Goal: Transaction & Acquisition: Purchase product/service

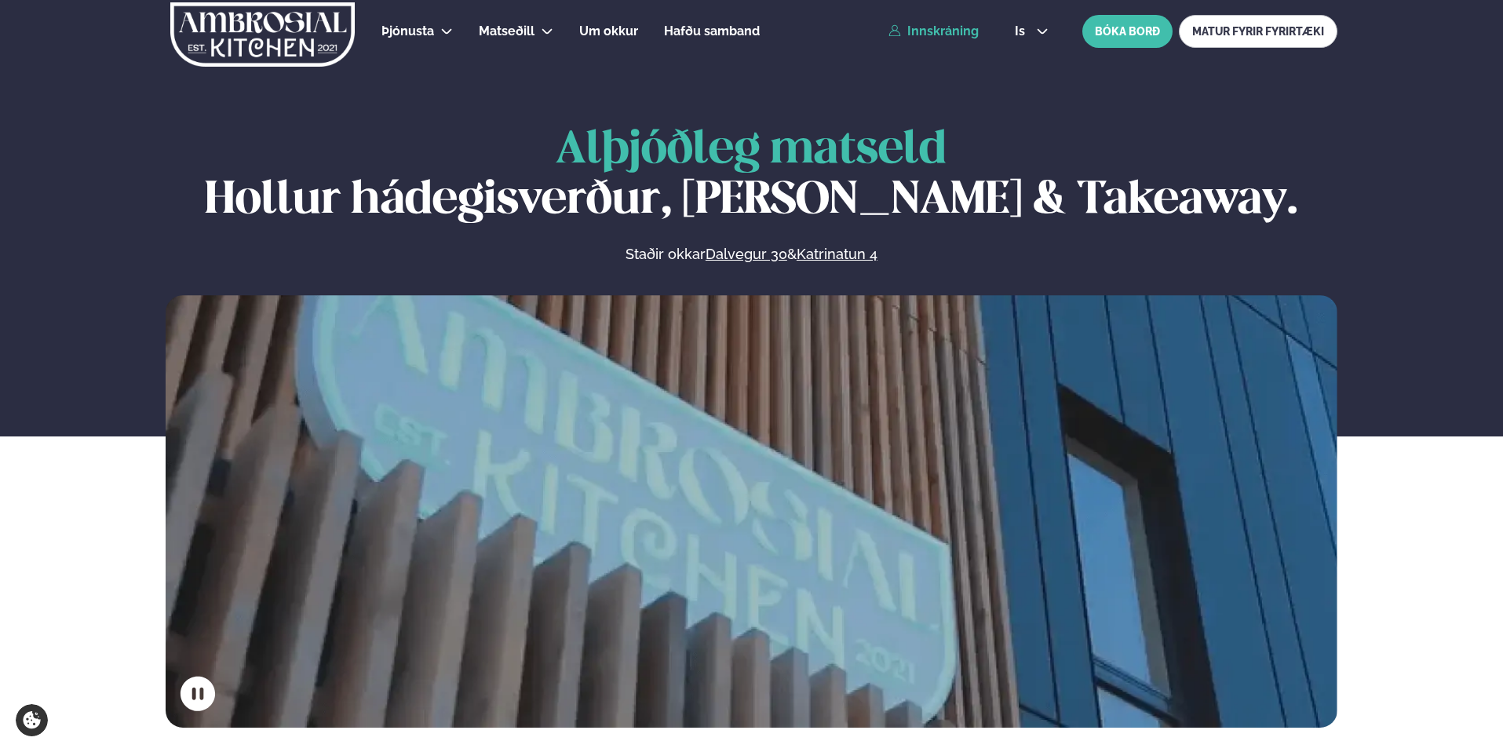
click at [947, 35] on link "Innskráning" at bounding box center [934, 31] width 90 height 14
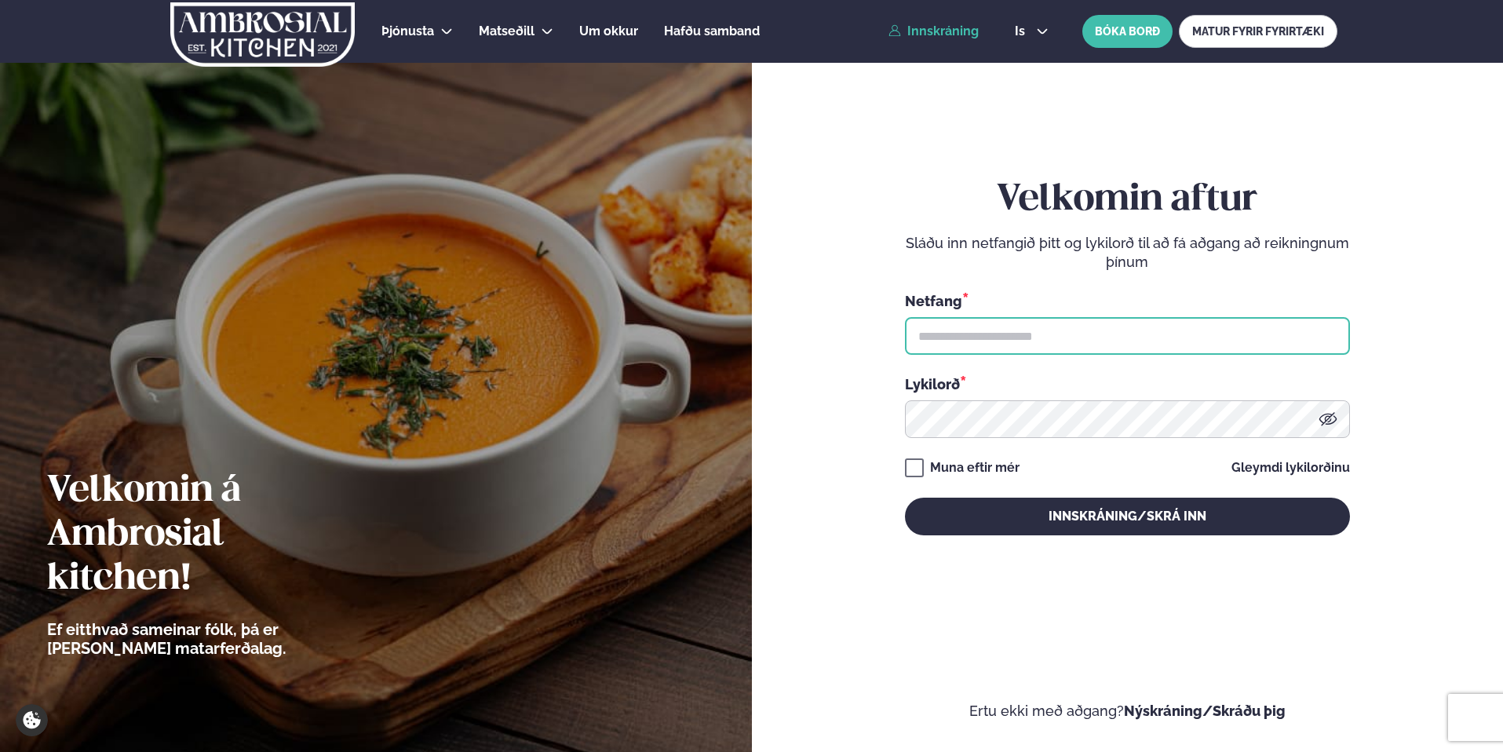
type input "**********"
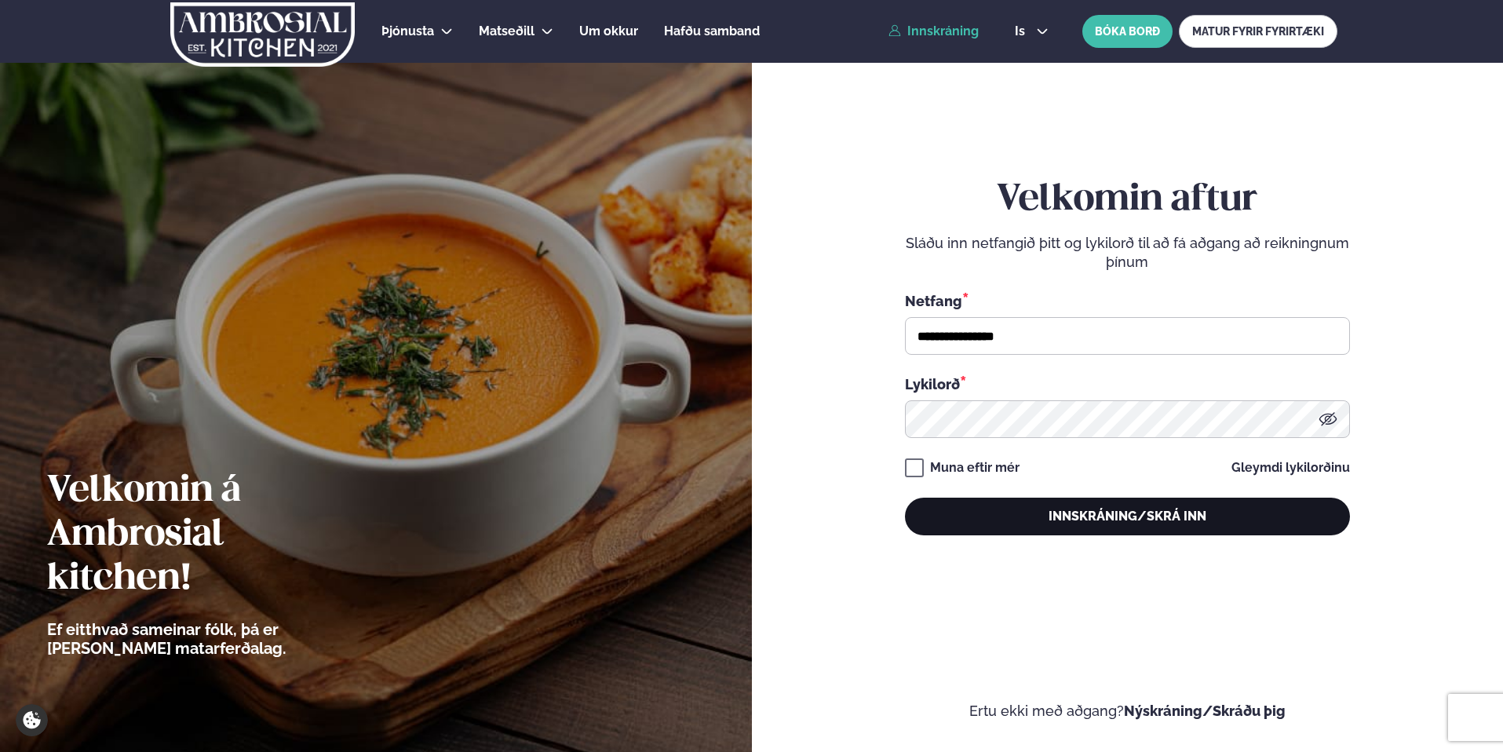
click at [1093, 507] on button "Innskráning/Skrá inn" at bounding box center [1127, 517] width 445 height 38
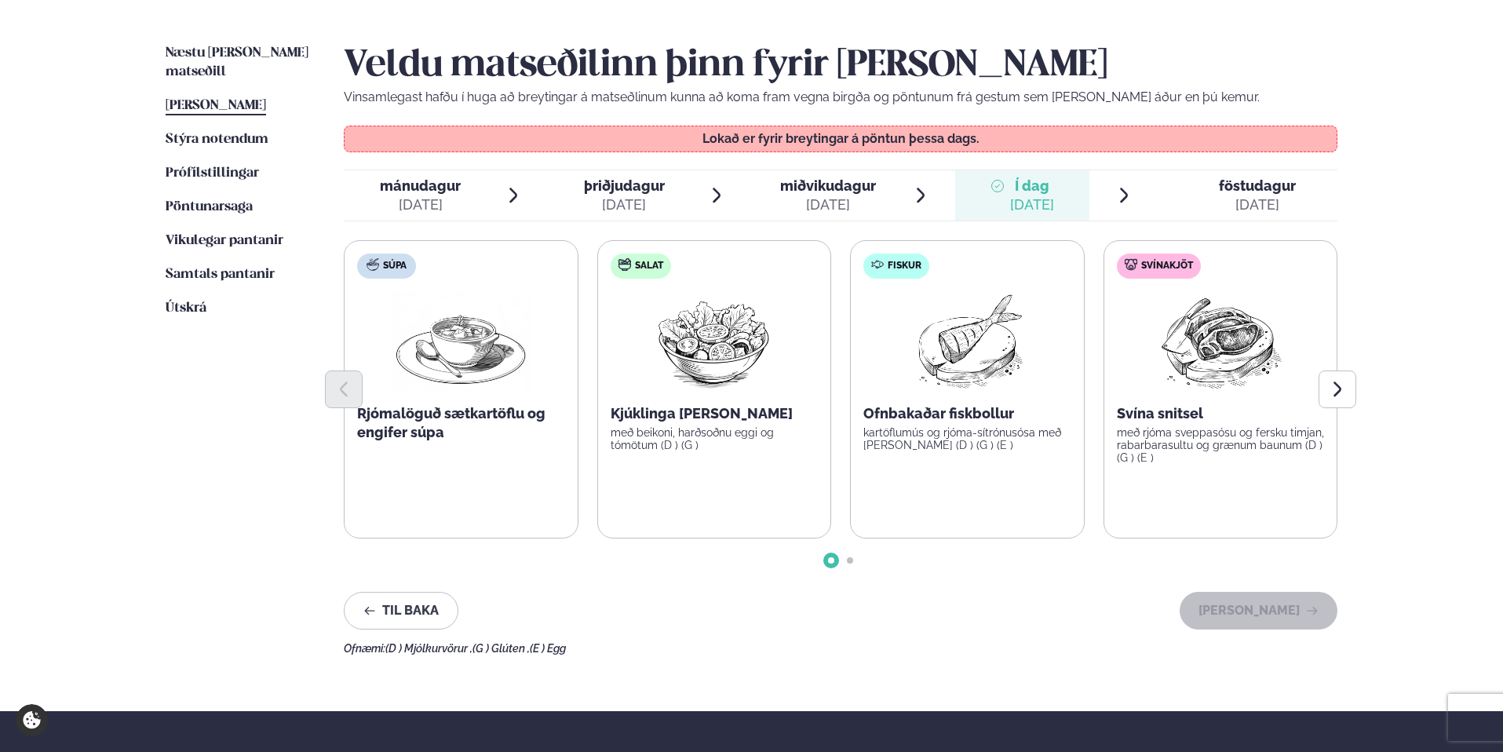
scroll to position [367, 0]
click at [1345, 384] on icon "Next slide" at bounding box center [1337, 388] width 19 height 19
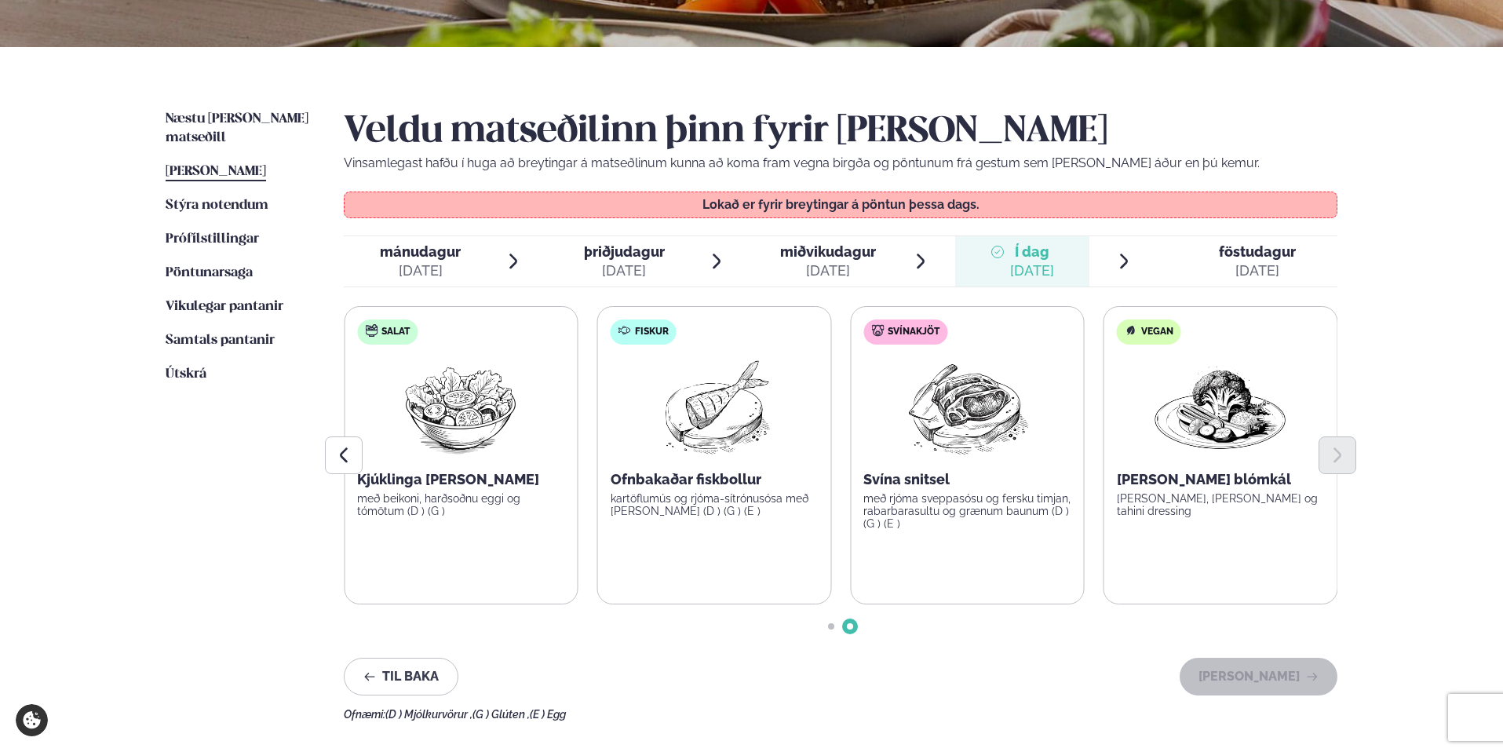
scroll to position [299, 0]
click at [1127, 259] on icon at bounding box center [1124, 262] width 19 height 19
click at [1124, 261] on icon at bounding box center [1124, 262] width 19 height 19
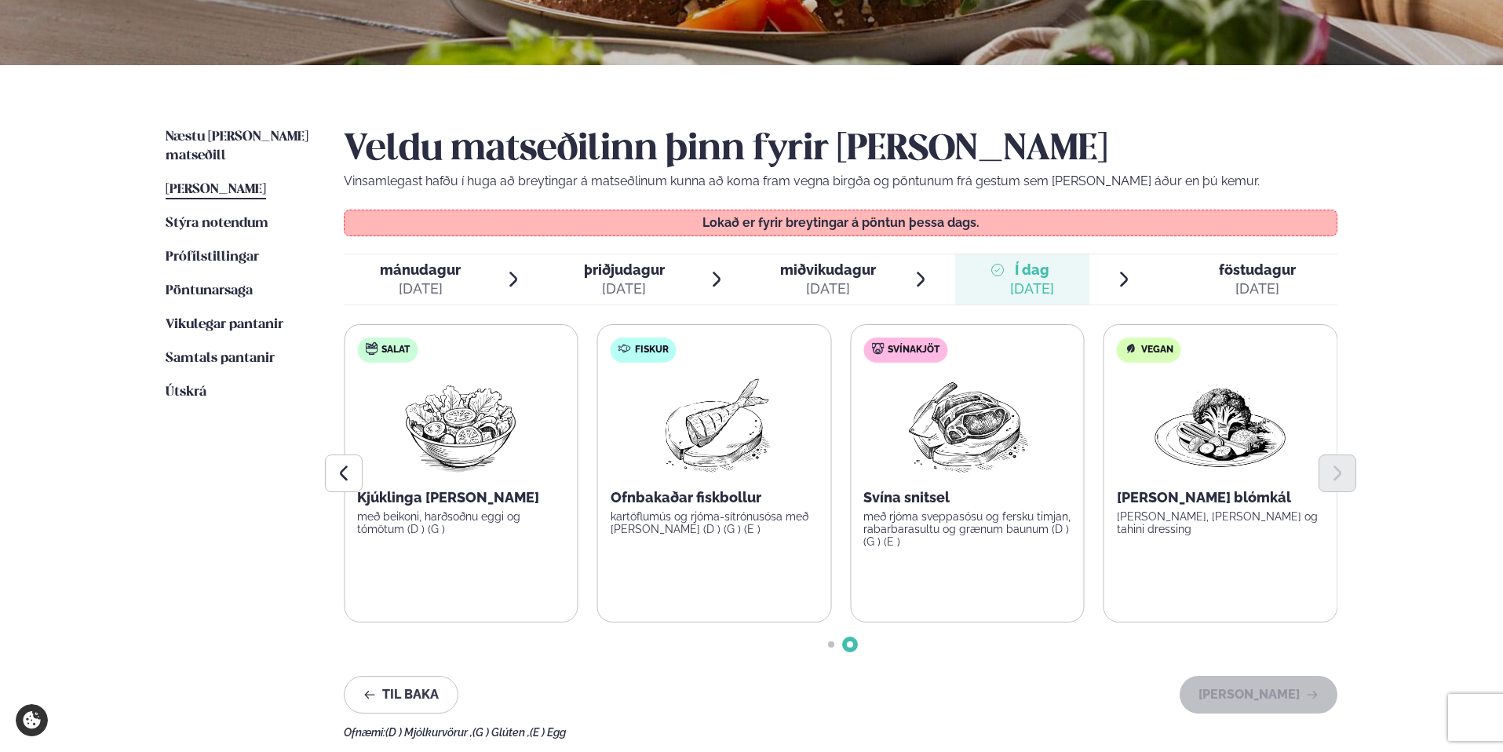
scroll to position [279, 0]
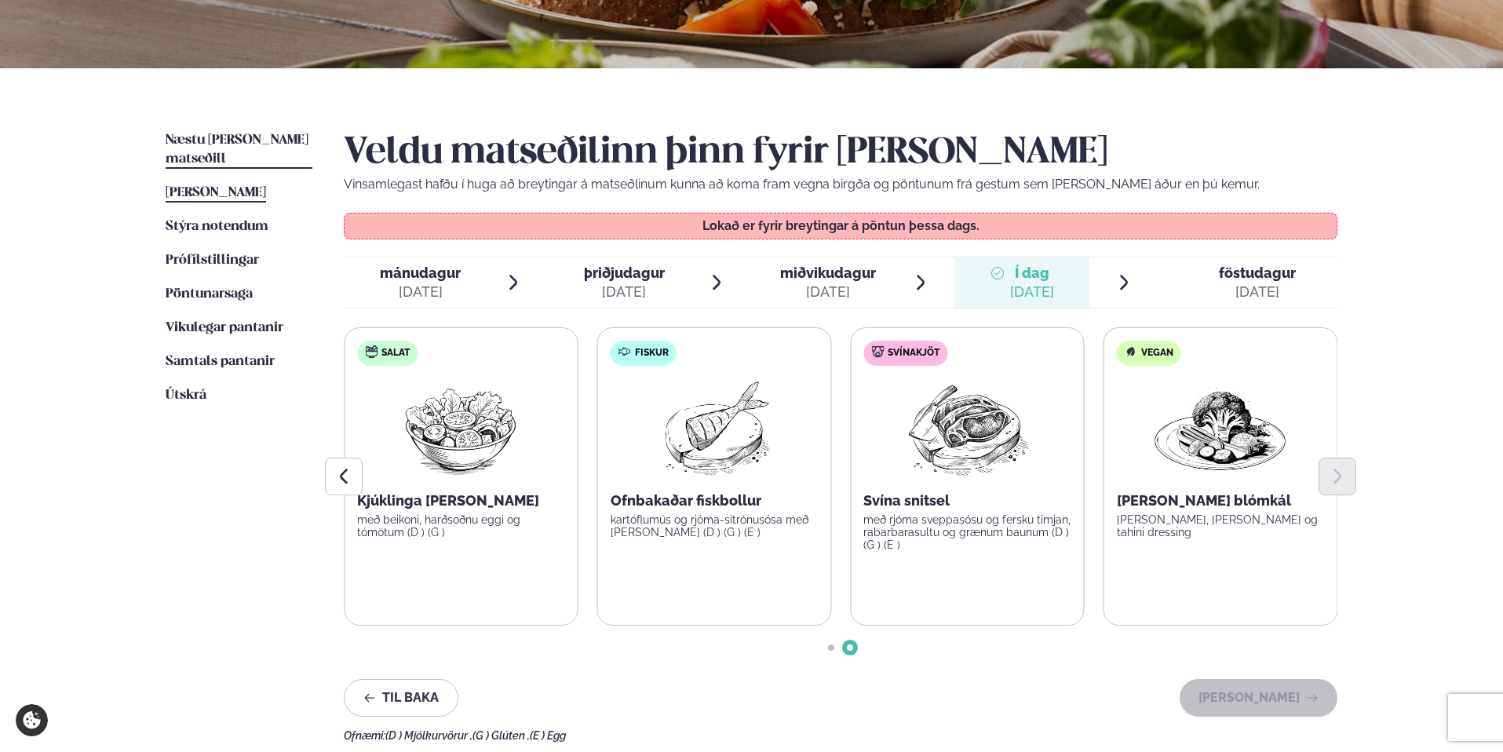
click at [197, 131] on link "Næstu [PERSON_NAME] matseðill Næsta vika" at bounding box center [239, 150] width 147 height 38
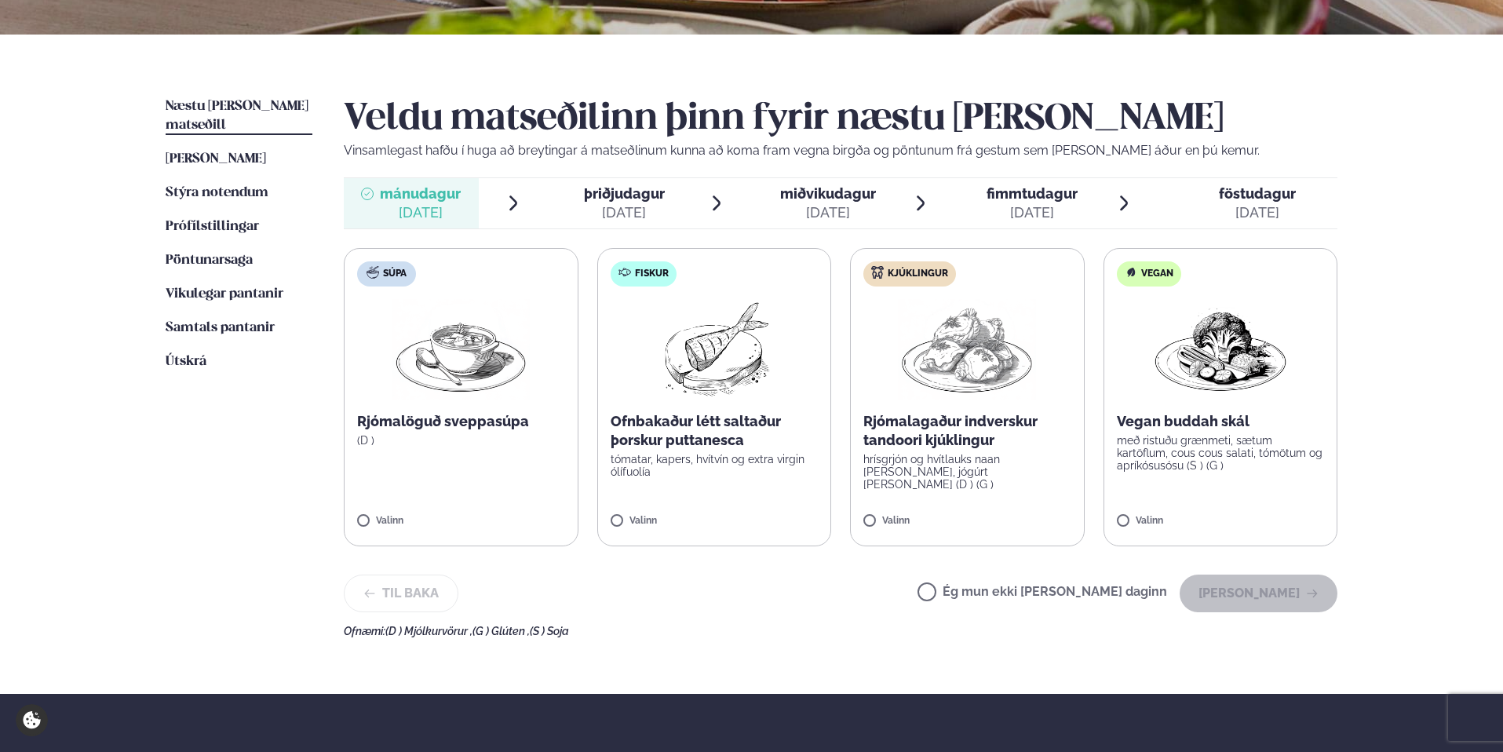
scroll to position [314, 0]
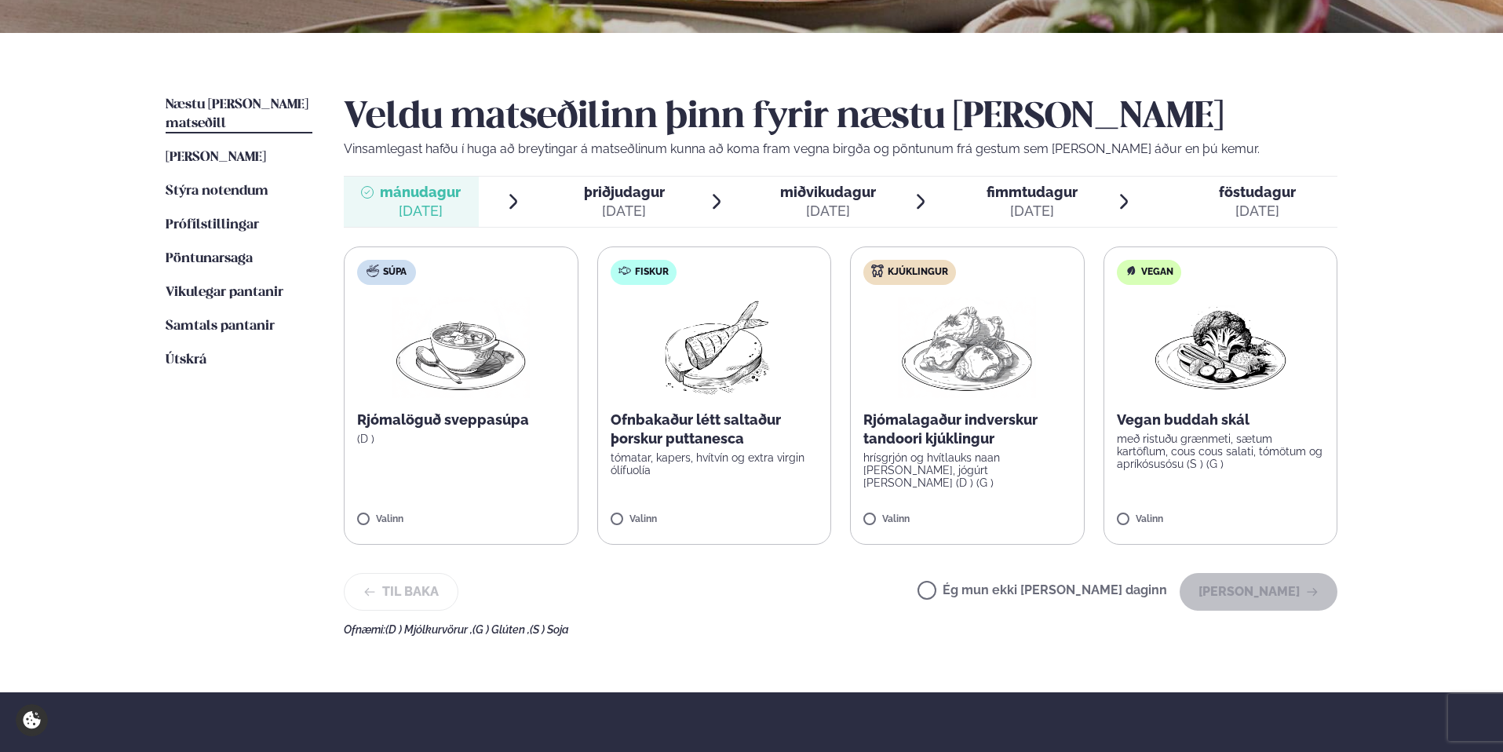
click at [632, 189] on span "þriðjudagur" at bounding box center [624, 192] width 81 height 16
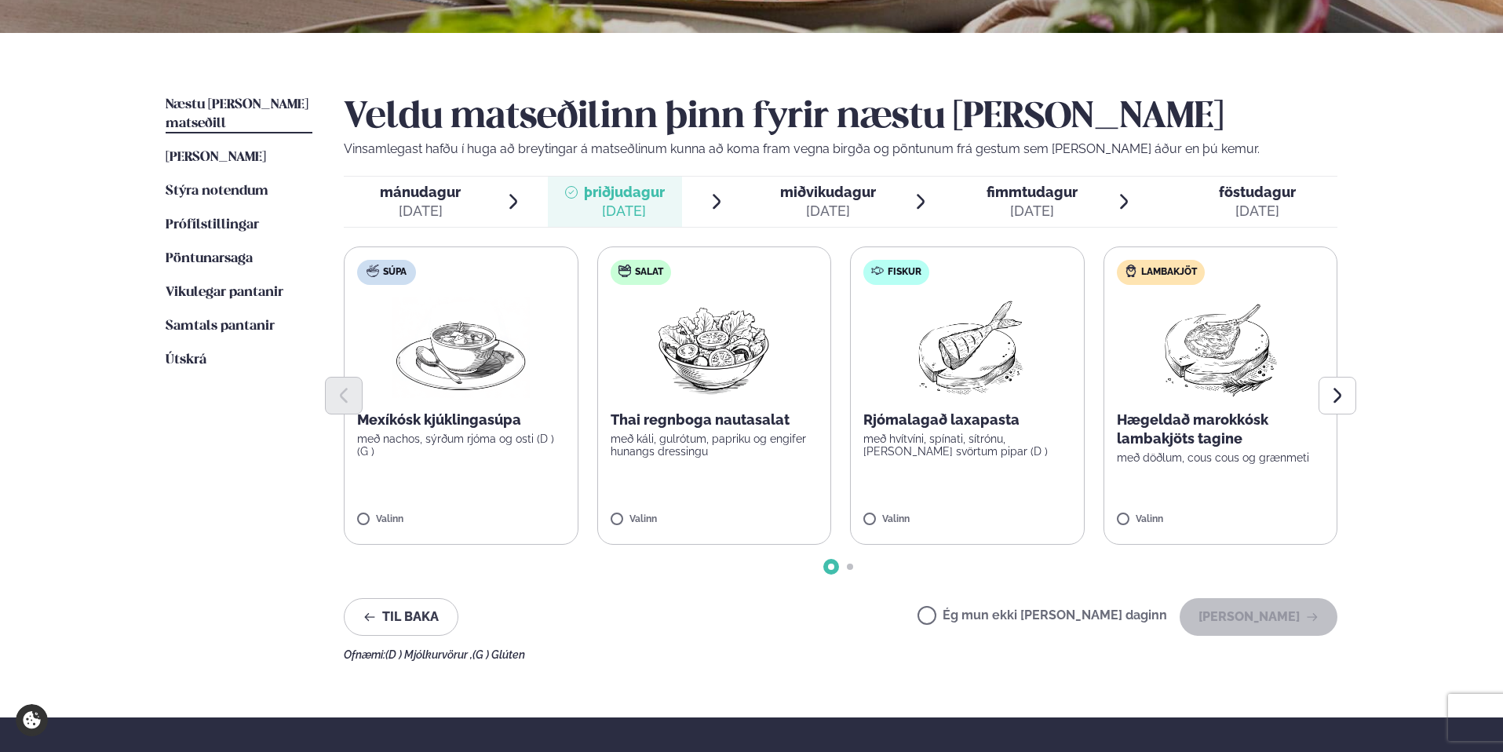
click at [838, 190] on span "miðvikudagur" at bounding box center [828, 192] width 96 height 16
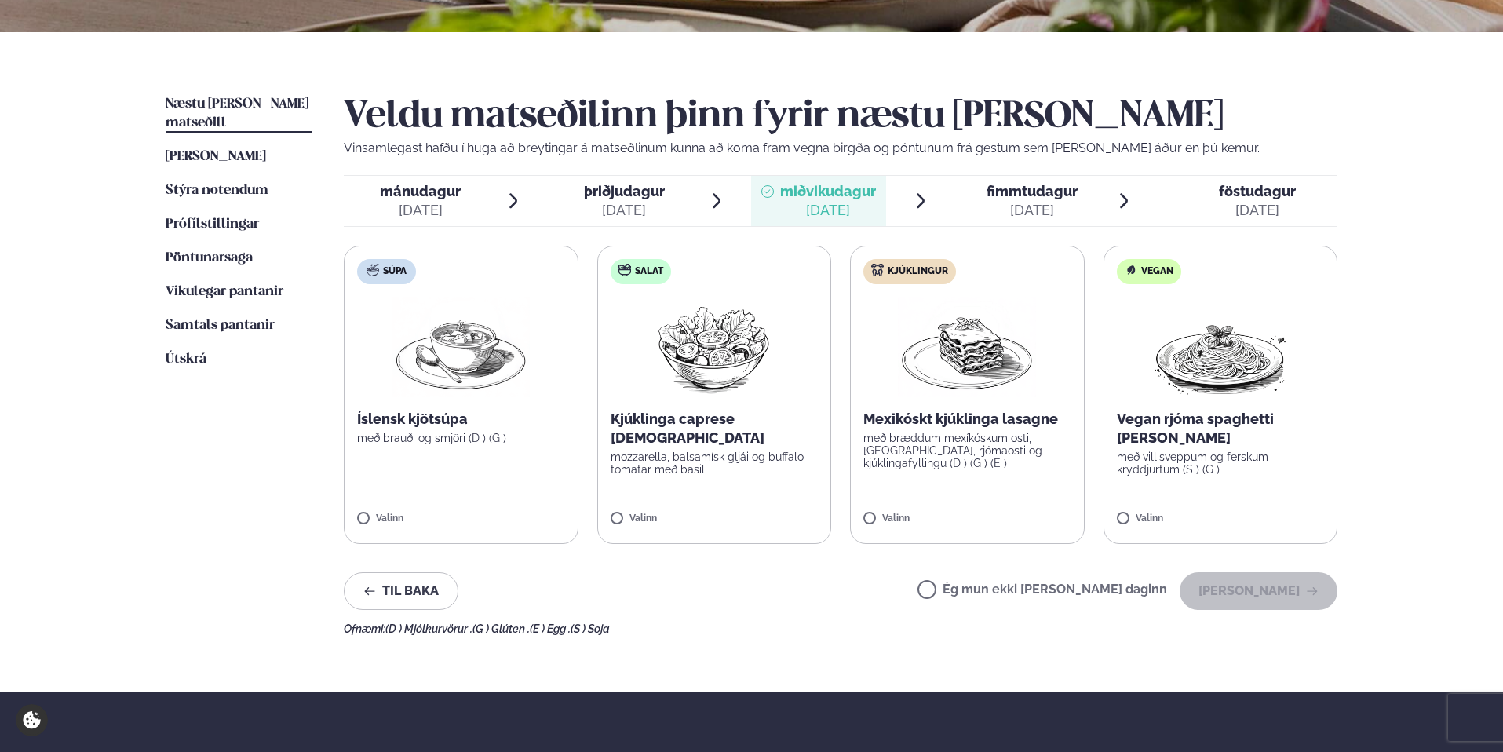
click at [1020, 193] on span "fimmtudagur" at bounding box center [1032, 191] width 91 height 16
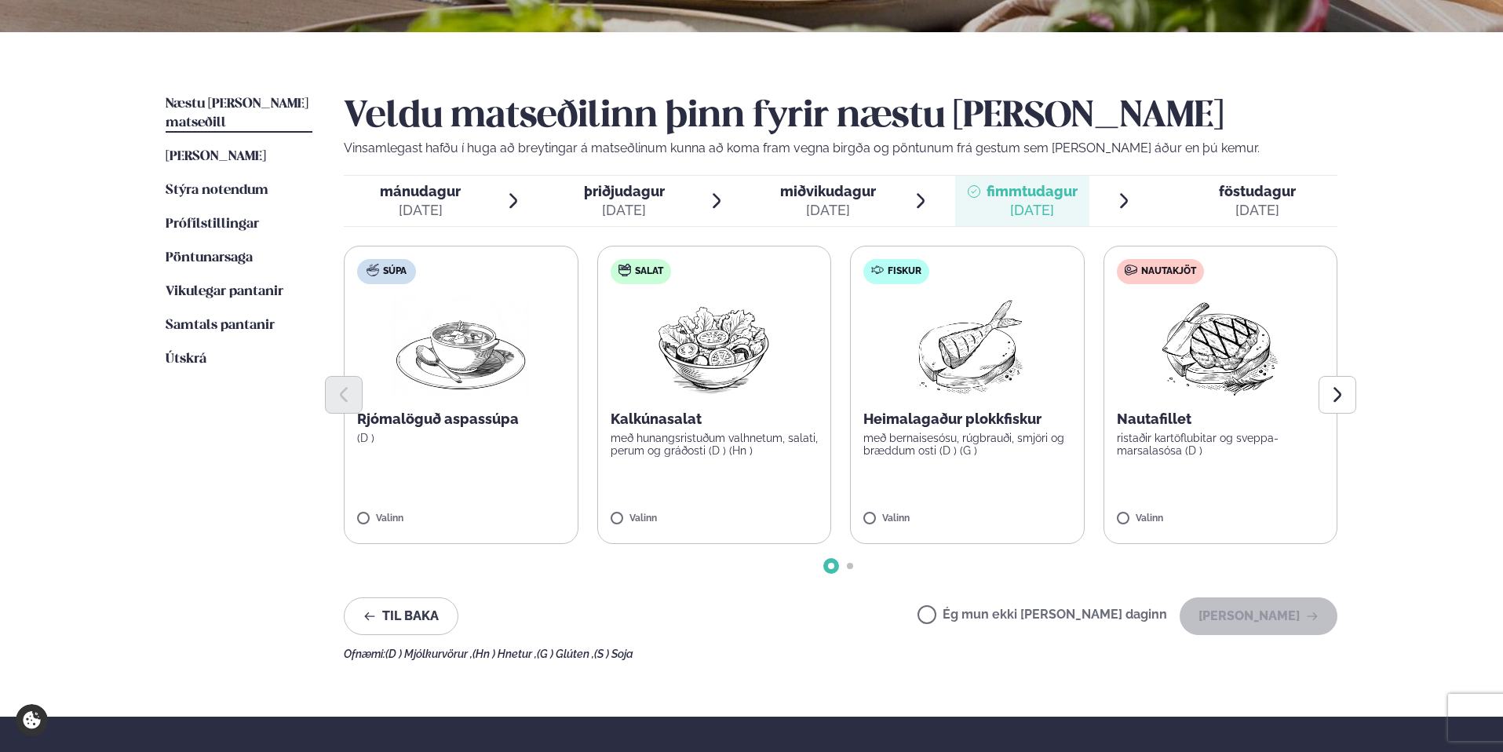
drag, startPoint x: 627, startPoint y: 192, endPoint x: 619, endPoint y: 190, distance: 8.0
click at [626, 192] on span "þriðjudagur" at bounding box center [624, 191] width 81 height 16
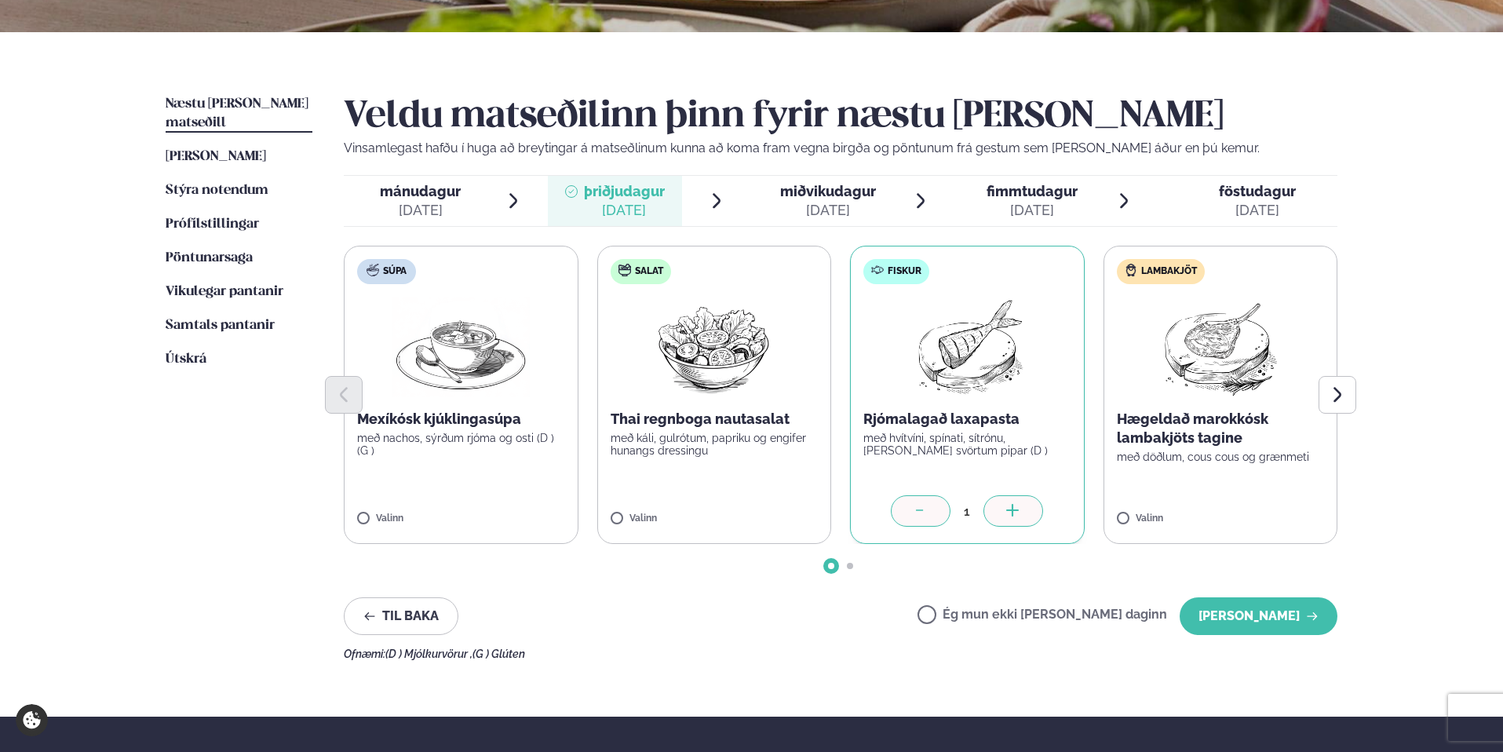
click at [436, 194] on span "mánudagur" at bounding box center [420, 191] width 81 height 16
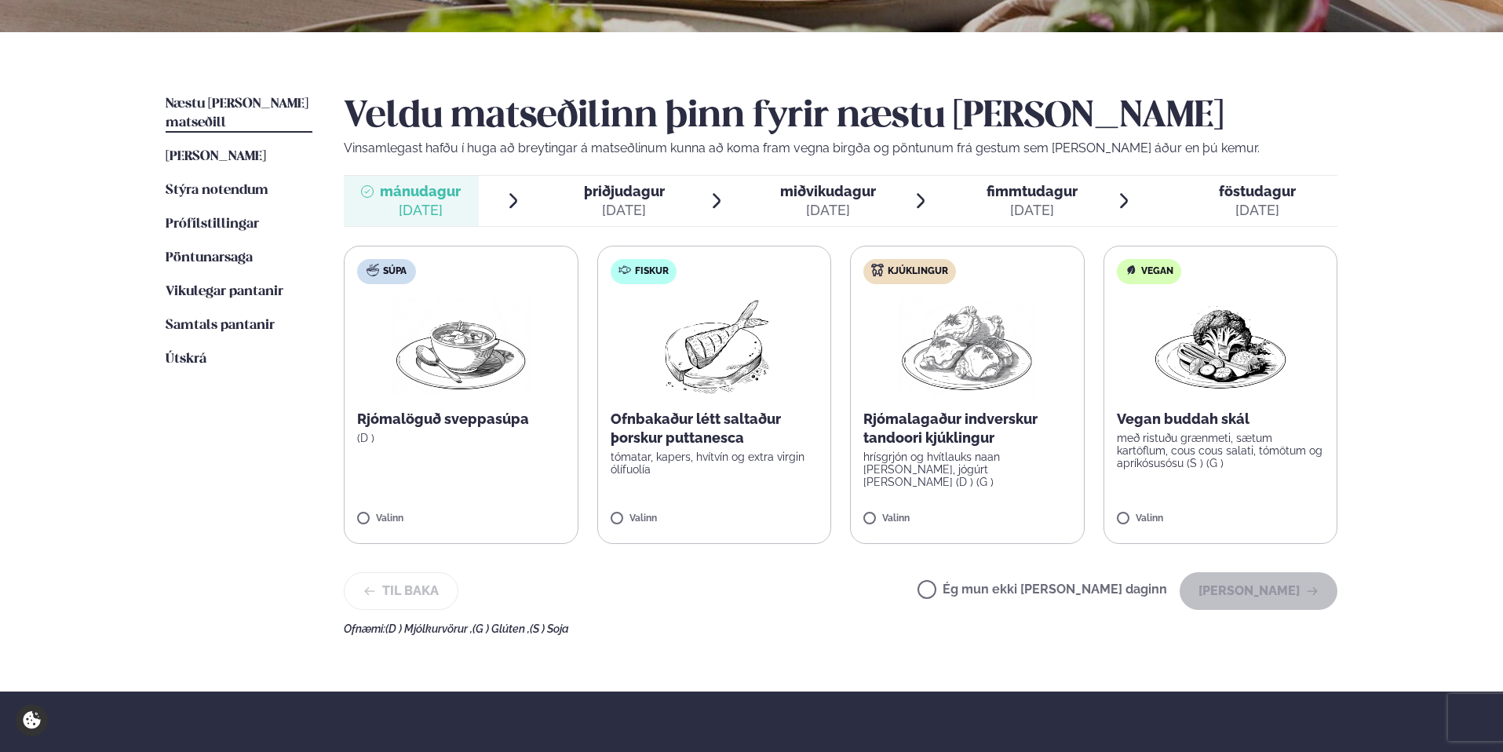
click at [978, 586] on label "Ég mun ekki [PERSON_NAME] daginn" at bounding box center [1043, 591] width 250 height 16
click at [1239, 597] on button "[PERSON_NAME]" at bounding box center [1259, 591] width 158 height 38
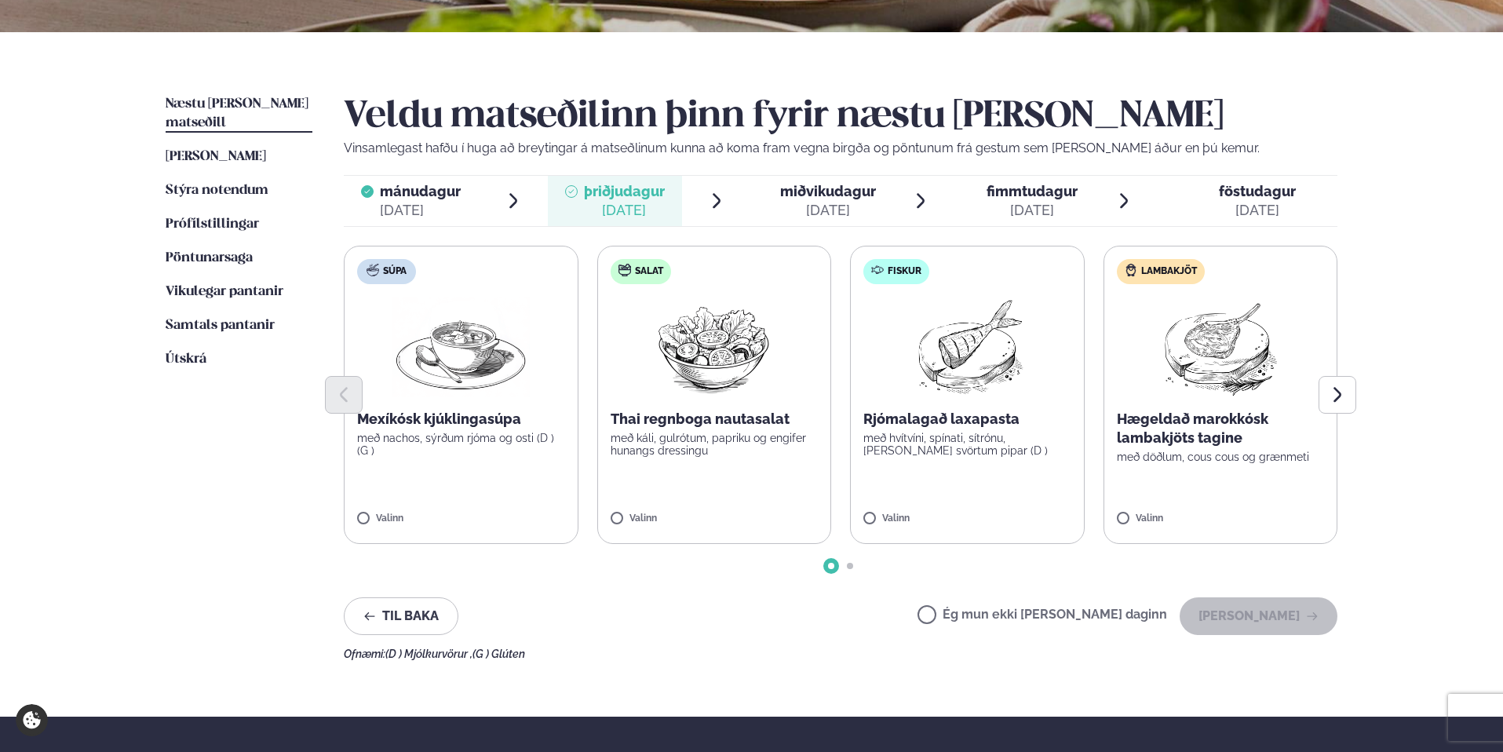
click at [940, 447] on p "með hvítvíni, spínati, sítrónu, [PERSON_NAME] svörtum pipar (D )" at bounding box center [967, 444] width 208 height 25
click at [1273, 617] on button "[PERSON_NAME]" at bounding box center [1259, 616] width 158 height 38
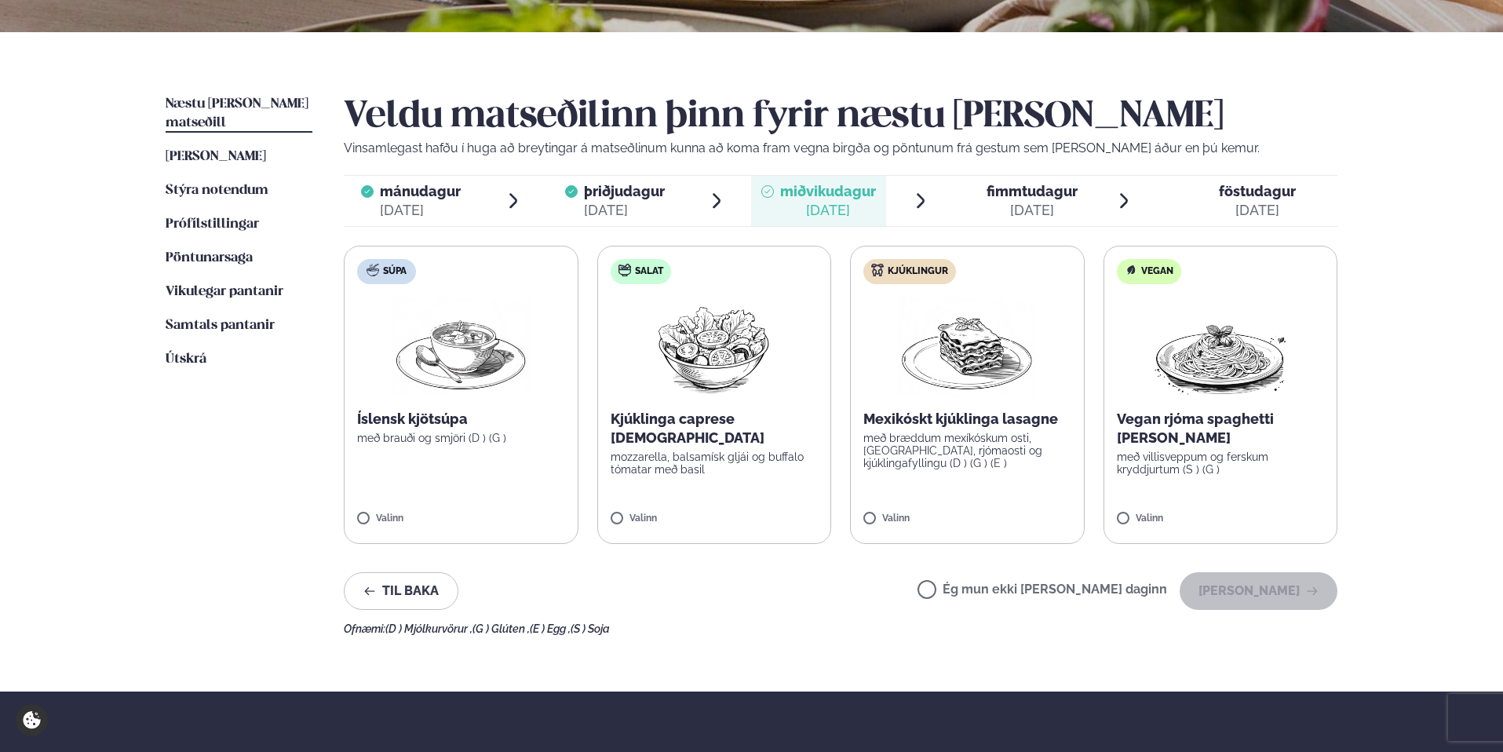
click at [1158, 436] on p "Vegan rjóma spaghetti [PERSON_NAME]" at bounding box center [1221, 429] width 208 height 38
click at [1191, 507] on label "Vegan Vegan rjóma spaghetti [PERSON_NAME] með villisveppum og ferskum kryddjurt…" at bounding box center [1221, 395] width 235 height 298
click at [1239, 363] on img at bounding box center [1220, 347] width 138 height 100
click at [1155, 492] on label "Vegan Vegan rjóma spaghetti [PERSON_NAME] með villisveppum og ferskum kryddjurt…" at bounding box center [1221, 395] width 235 height 298
click at [505, 492] on label "Súpa Íslensk kjötsúpa með brauði og smjöri (D ) (G ) Valinn" at bounding box center [461, 395] width 235 height 298
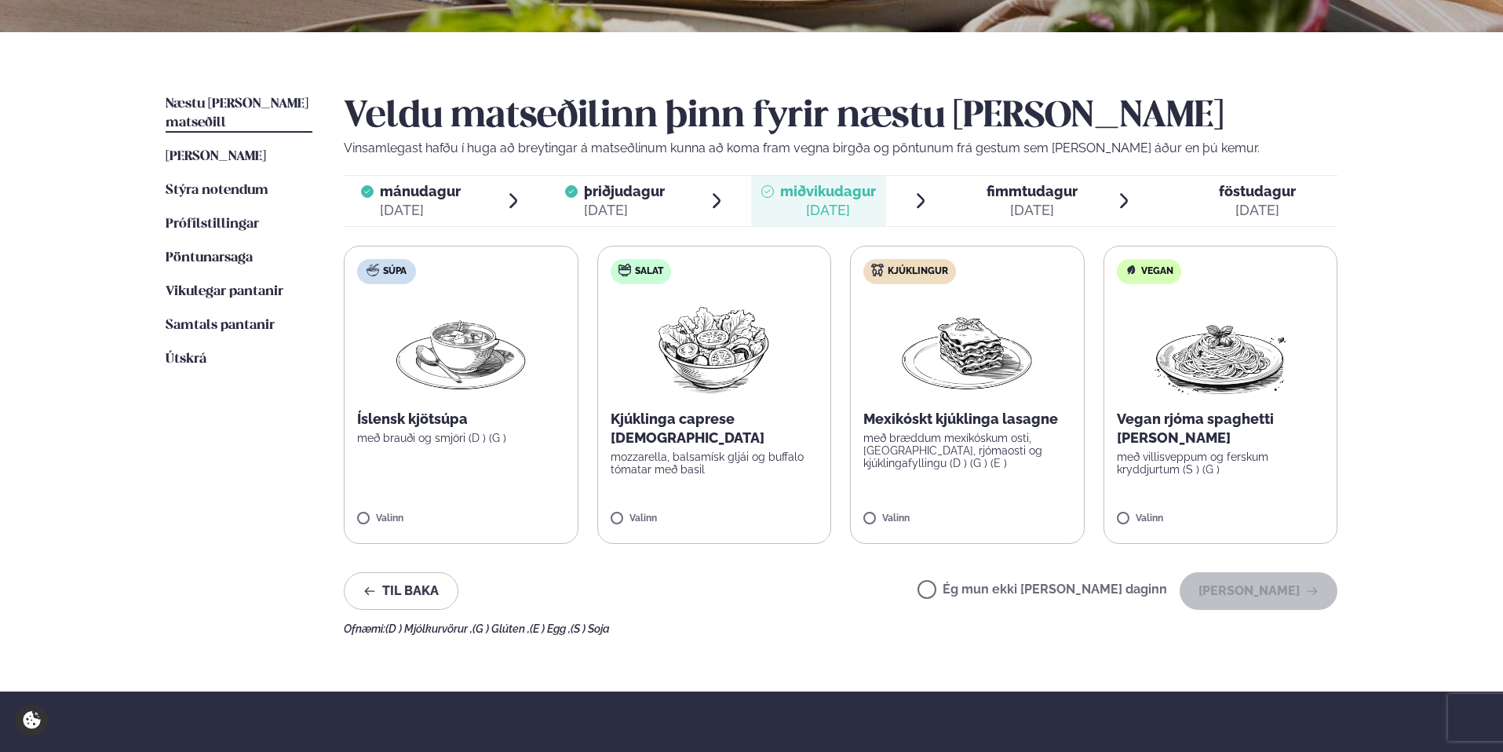
click at [370, 511] on label "Súpa Íslensk kjötsúpa með brauði og smjöri (D ) (G ) Valinn" at bounding box center [461, 395] width 235 height 298
click at [364, 516] on div "1" at bounding box center [461, 510] width 208 height 31
click at [421, 512] on icon at bounding box center [415, 512] width 16 height 16
click at [704, 531] on label "Salat Kjúklinga caprese salat mozzarella, balsamísk gljái og buffalo tómatar me…" at bounding box center [714, 395] width 235 height 298
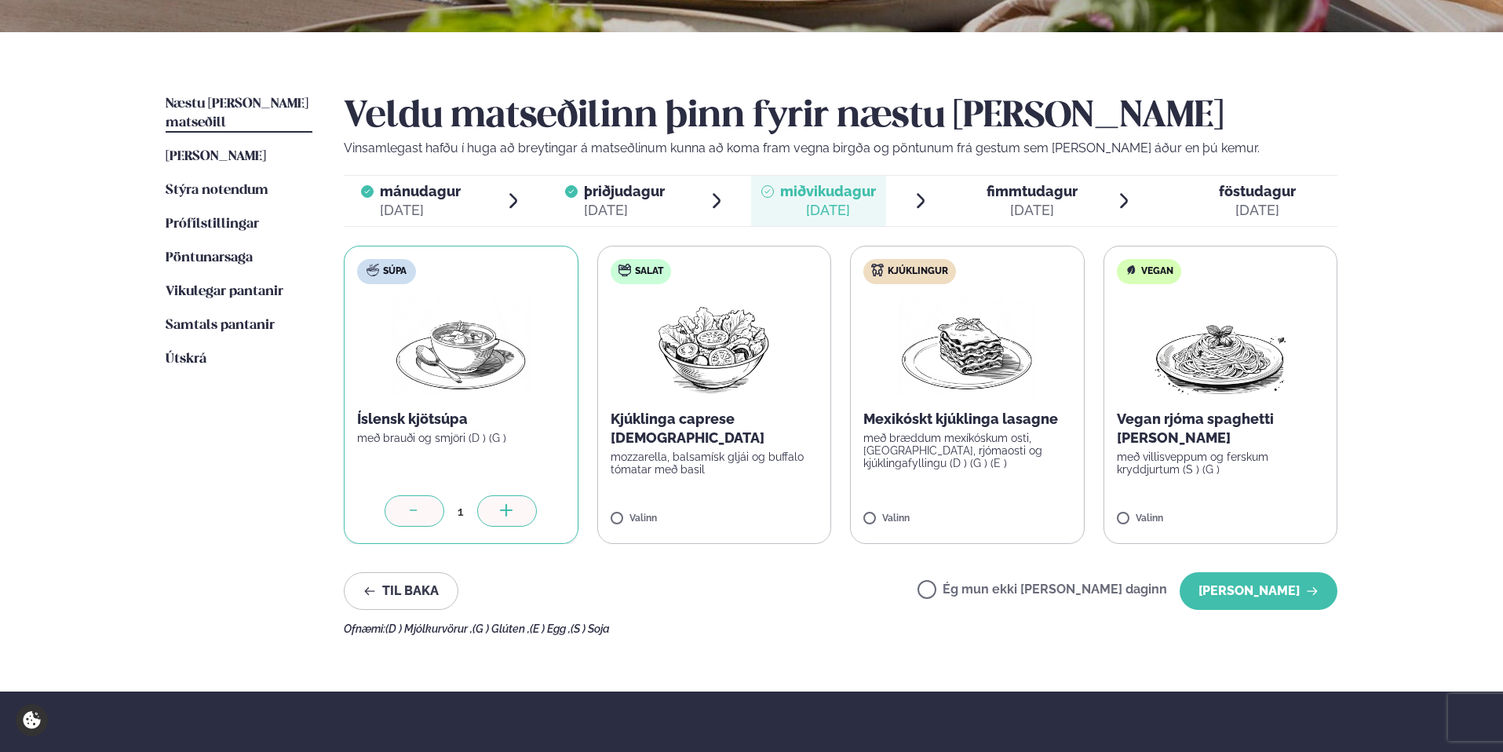
click at [695, 513] on div "Valinn" at bounding box center [715, 519] width 208 height 13
click at [644, 507] on label "Salat Kjúklinga caprese salat mozzarella, balsamísk gljái og buffalo tómatar me…" at bounding box center [714, 395] width 235 height 298
click at [621, 512] on label "Salat Kjúklinga caprese salat mozzarella, balsamísk gljái og buffalo tómatar me…" at bounding box center [714, 395] width 235 height 298
drag, startPoint x: 618, startPoint y: 508, endPoint x: 648, endPoint y: 418, distance: 94.3
click at [618, 508] on label "Salat Kjúklinga caprese salat mozzarella, balsamísk gljái og buffalo tómatar me…" at bounding box center [714, 395] width 235 height 298
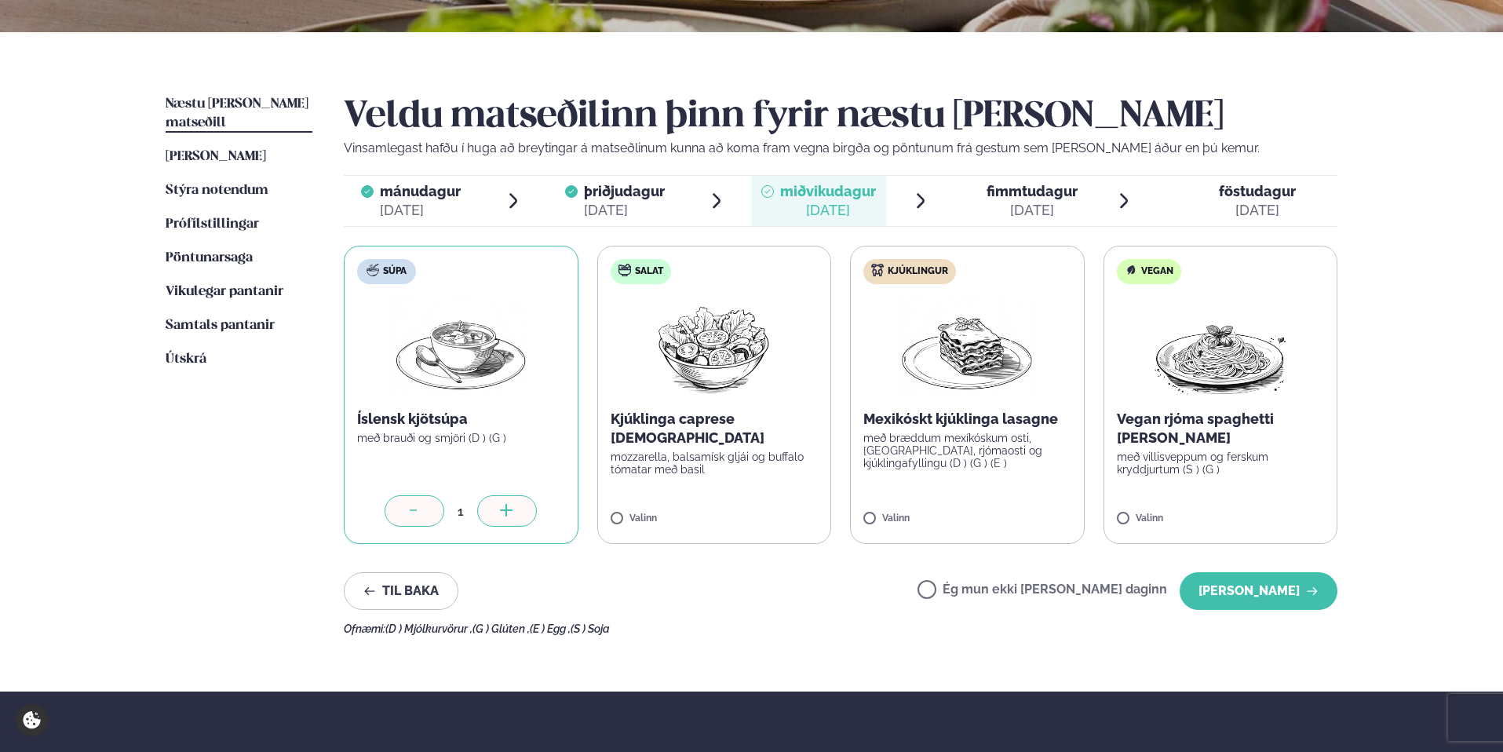
click at [661, 376] on img at bounding box center [713, 347] width 139 height 100
click at [662, 376] on img at bounding box center [713, 347] width 139 height 100
click at [1030, 380] on img at bounding box center [967, 347] width 138 height 100
click at [1030, 379] on img at bounding box center [967, 347] width 138 height 100
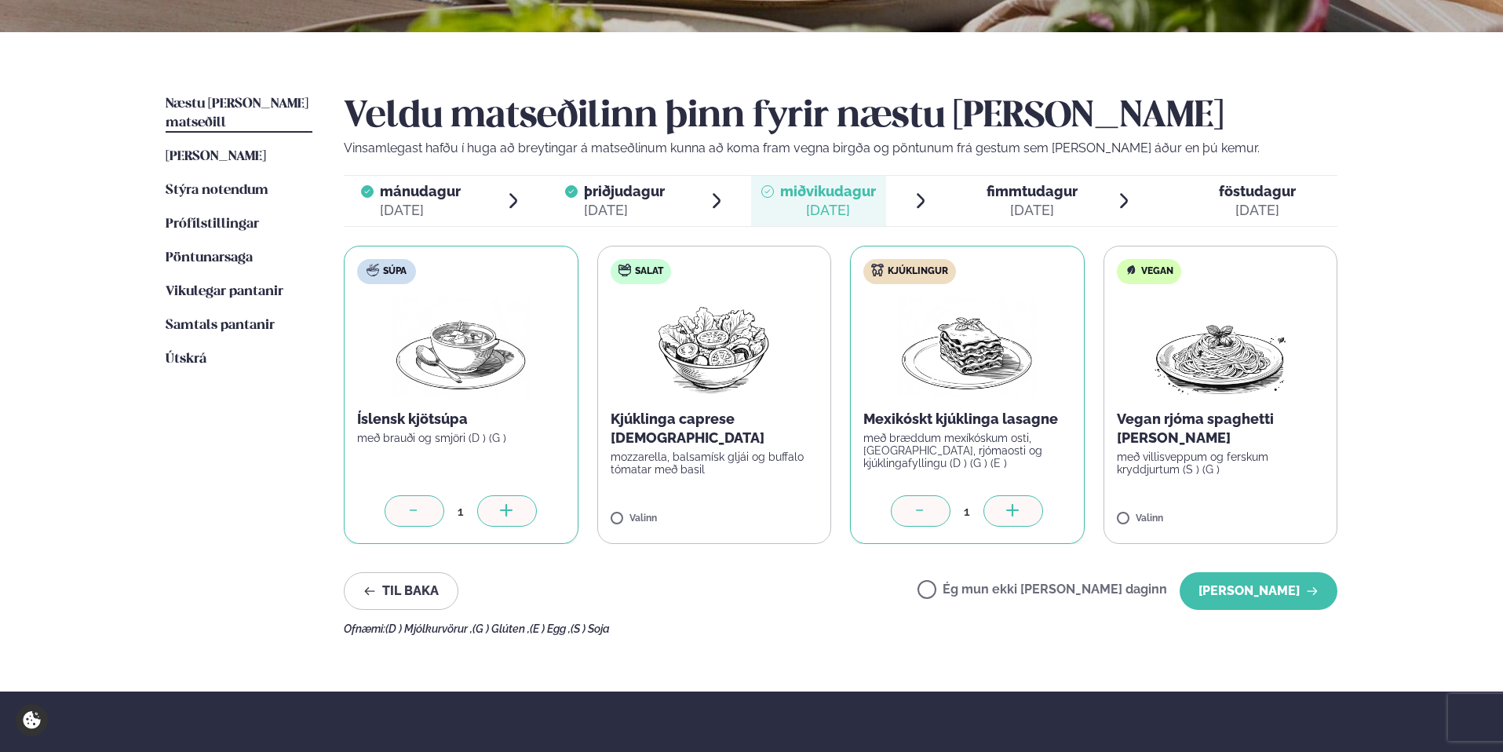
click at [1201, 407] on label "Vegan Vegan rjóma spaghetti [PERSON_NAME] með villisveppum og ferskum kryddjurt…" at bounding box center [1221, 395] width 235 height 298
click at [924, 505] on icon at bounding box center [921, 512] width 16 height 16
click at [923, 509] on icon at bounding box center [921, 512] width 16 height 16
